Goal: Task Accomplishment & Management: Manage account settings

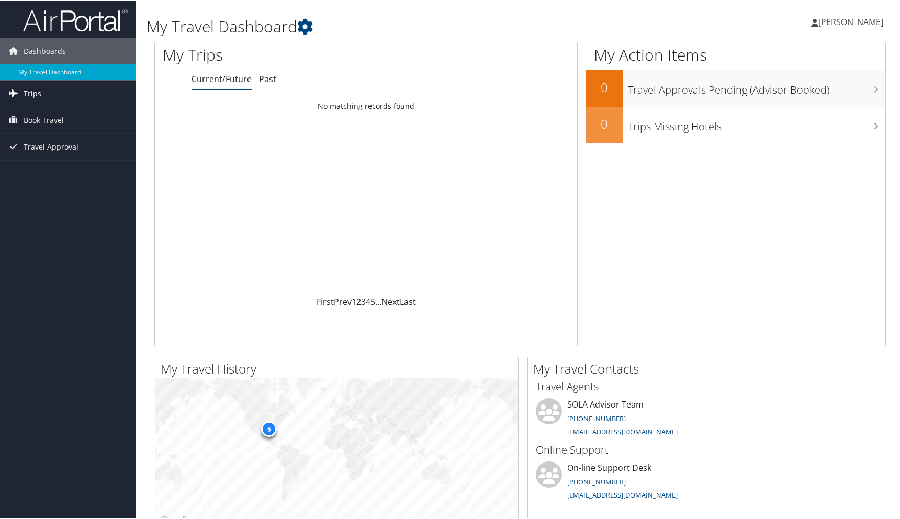
click at [31, 89] on span "Trips" at bounding box center [33, 93] width 18 height 26
click at [41, 168] on span "Book Travel" at bounding box center [44, 166] width 40 height 26
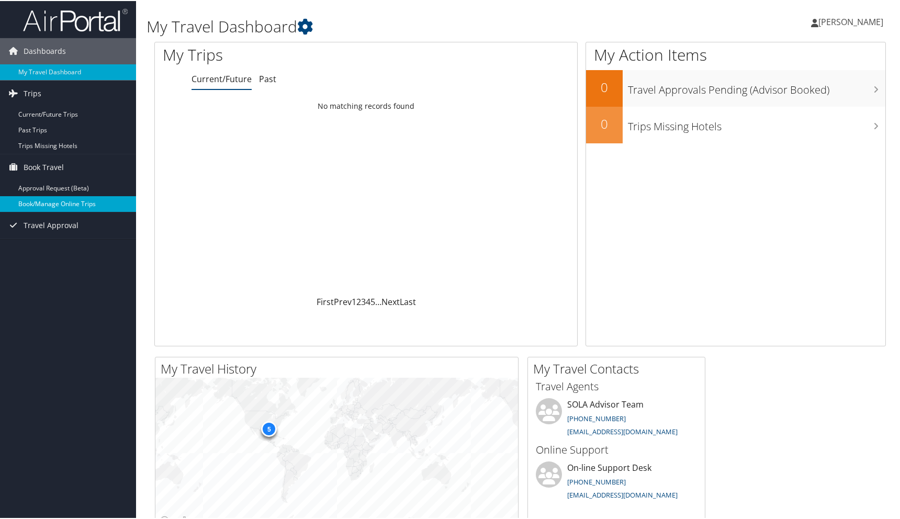
click at [47, 204] on link "Book/Manage Online Trips" at bounding box center [68, 203] width 136 height 16
click at [79, 185] on link "Approval Request (Beta)" at bounding box center [68, 187] width 136 height 16
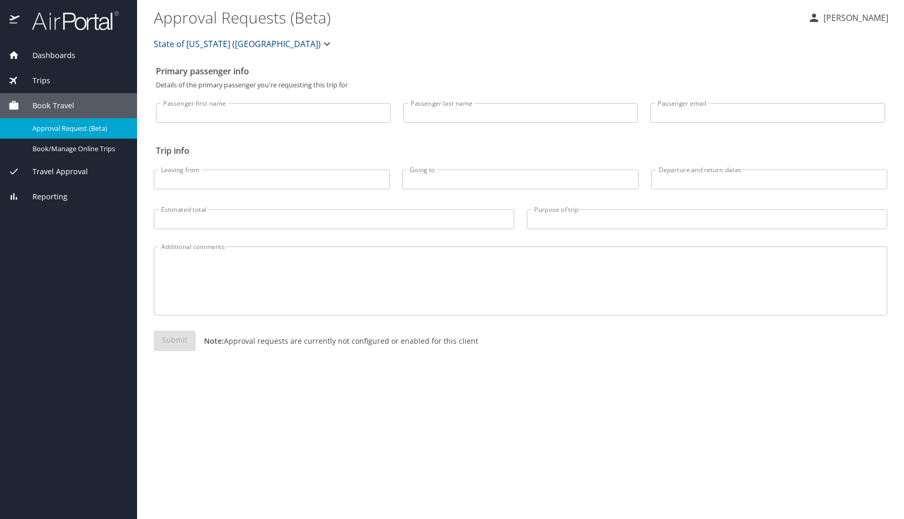
click at [40, 82] on span "Trips" at bounding box center [34, 81] width 31 height 12
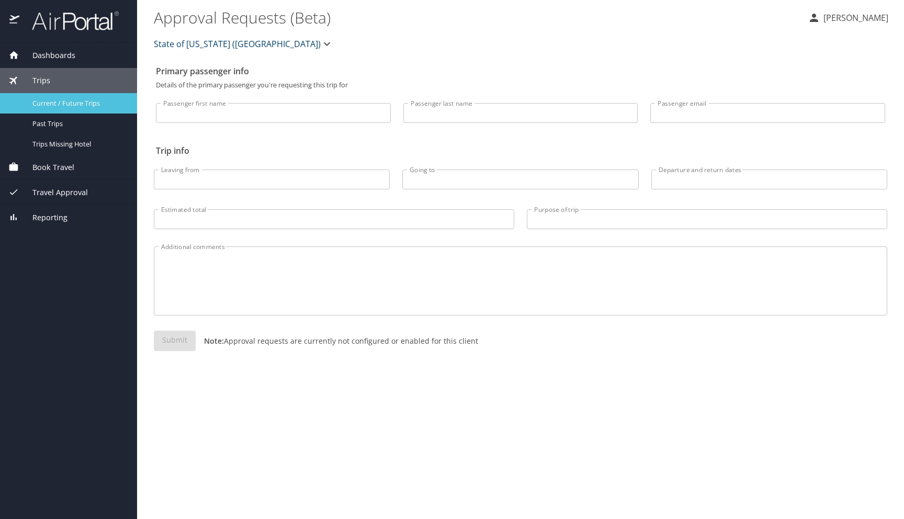
click at [47, 102] on span "Current / Future Trips" at bounding box center [78, 103] width 92 height 10
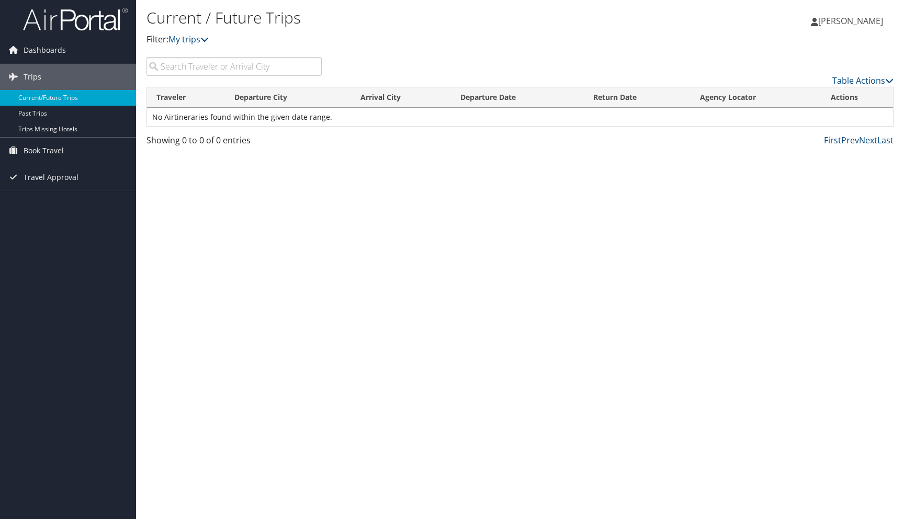
click at [730, 62] on div "Table Actions" at bounding box center [616, 72] width 572 height 30
click at [756, 57] on div "Table Actions" at bounding box center [616, 72] width 572 height 30
click at [838, 20] on span "[PERSON_NAME]" at bounding box center [850, 21] width 65 height 12
click at [807, 92] on link "View Travel Profile" at bounding box center [824, 93] width 117 height 18
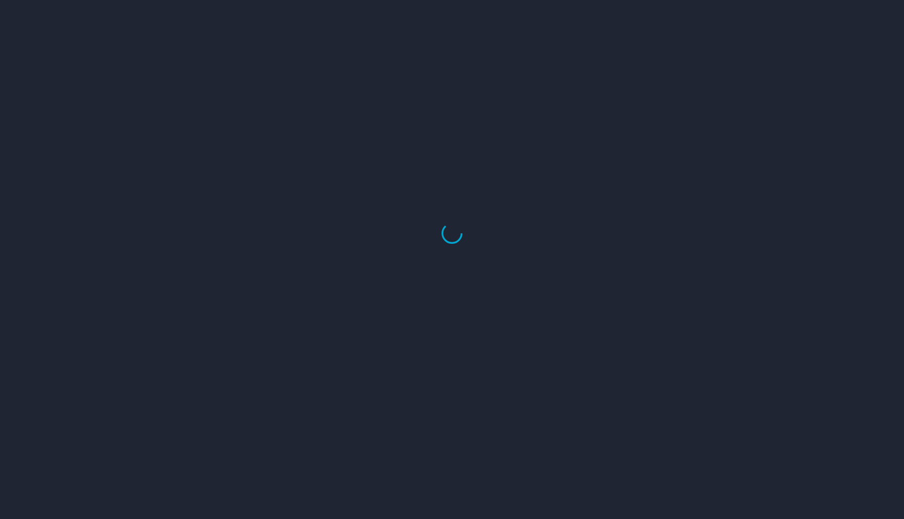
select select "US"
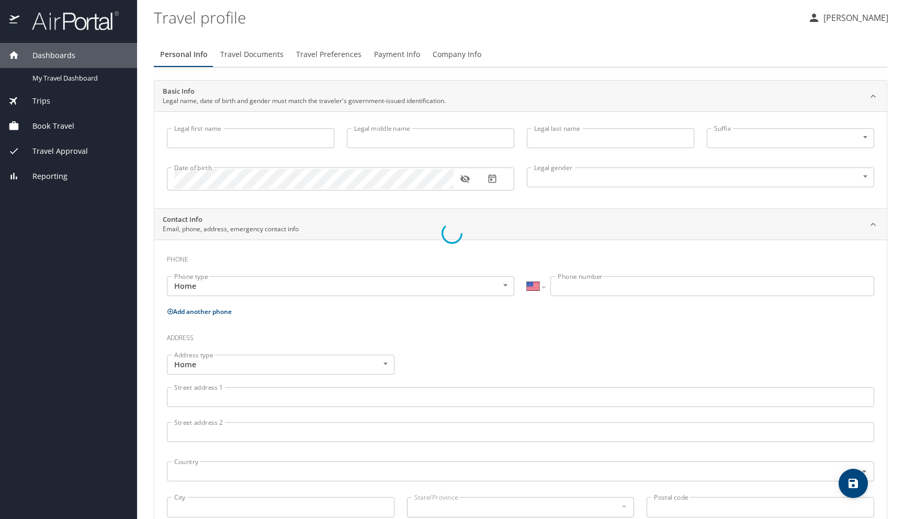
type input "ADRIENNE"
type input "M"
type input "SHIELDS"
type input "Female"
type input "Myrtha"
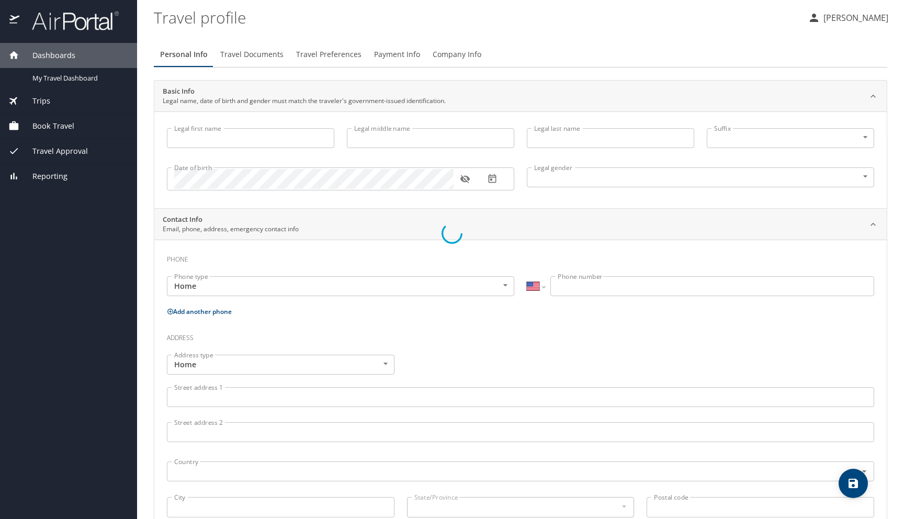
type input "Shields"
type input "(337) 923-6885"
select select "US"
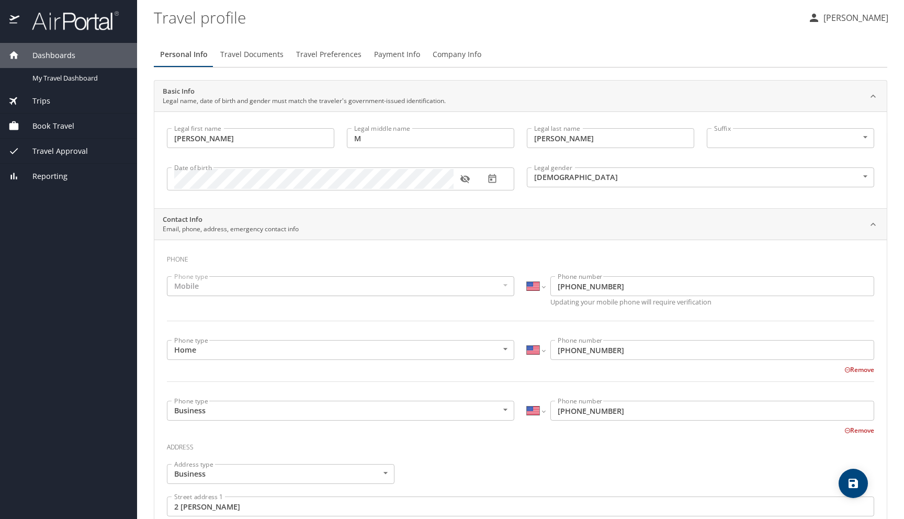
click at [44, 102] on span "Trips" at bounding box center [34, 101] width 31 height 12
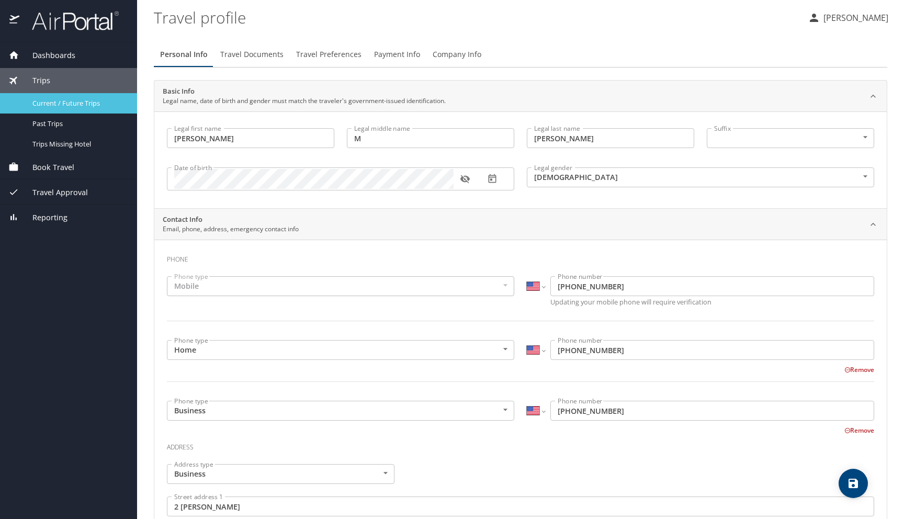
click at [69, 103] on span "Current / Future Trips" at bounding box center [78, 103] width 92 height 10
